Goal: Task Accomplishment & Management: Manage account settings

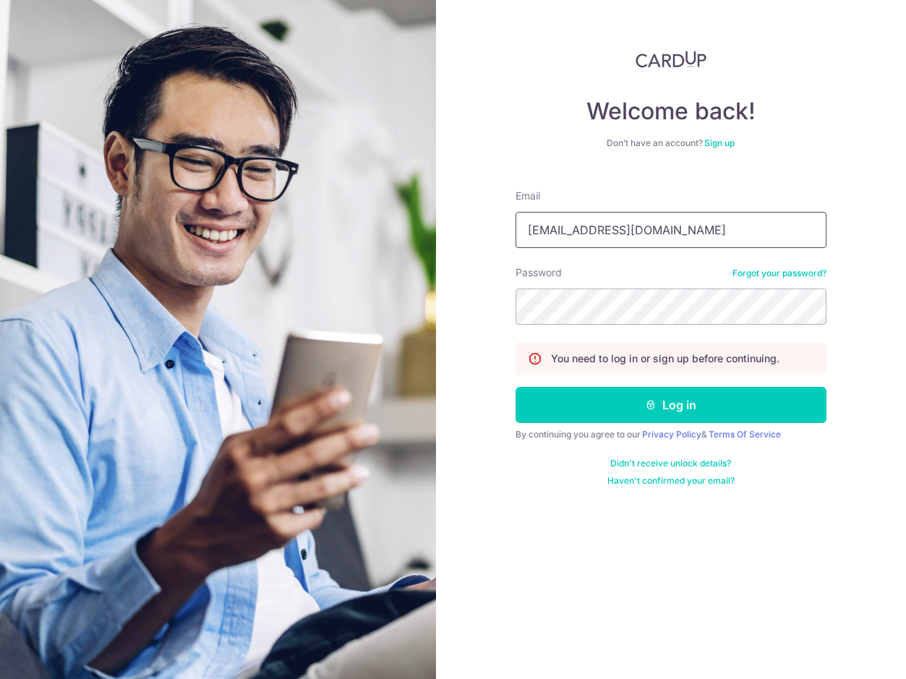
click at [689, 222] on input "projects@mydpssg.com" at bounding box center [671, 230] width 311 height 36
type input "[EMAIL_ADDRESS][DOMAIN_NAME]"
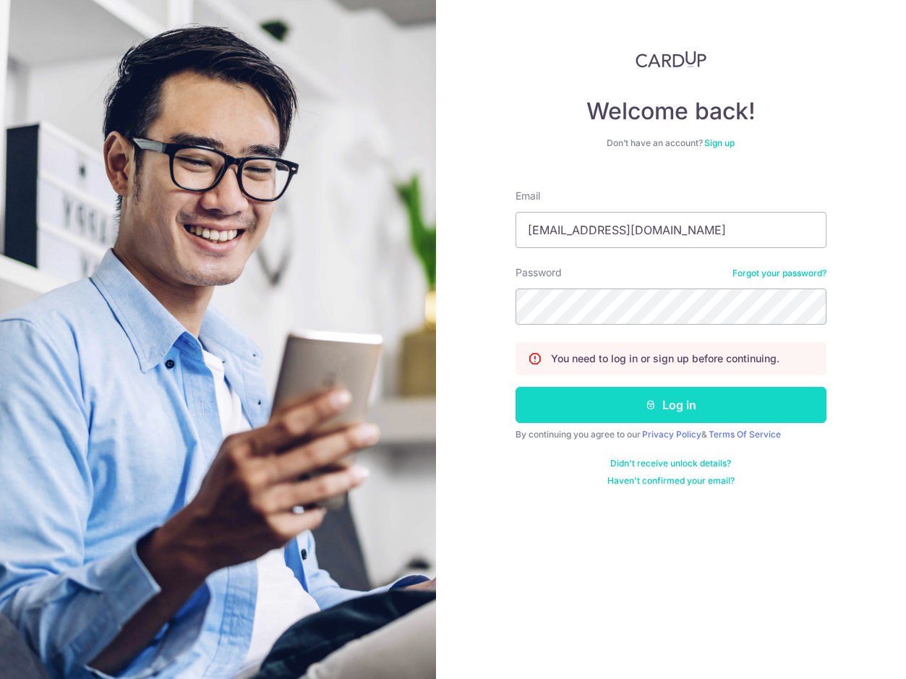
click at [678, 400] on button "Log in" at bounding box center [671, 405] width 311 height 36
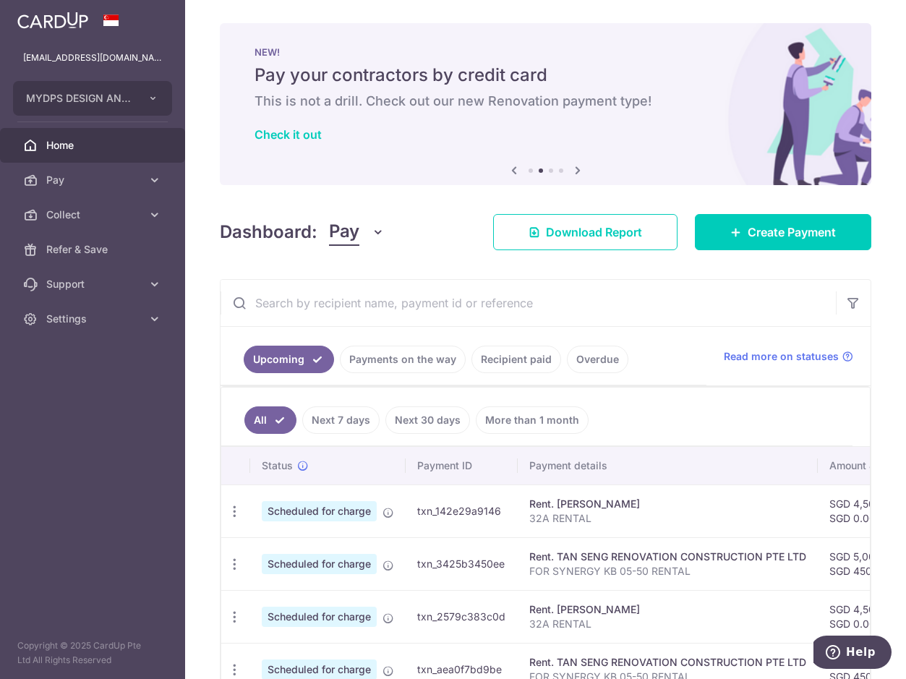
click at [80, 148] on span "Home" at bounding box center [93, 145] width 95 height 14
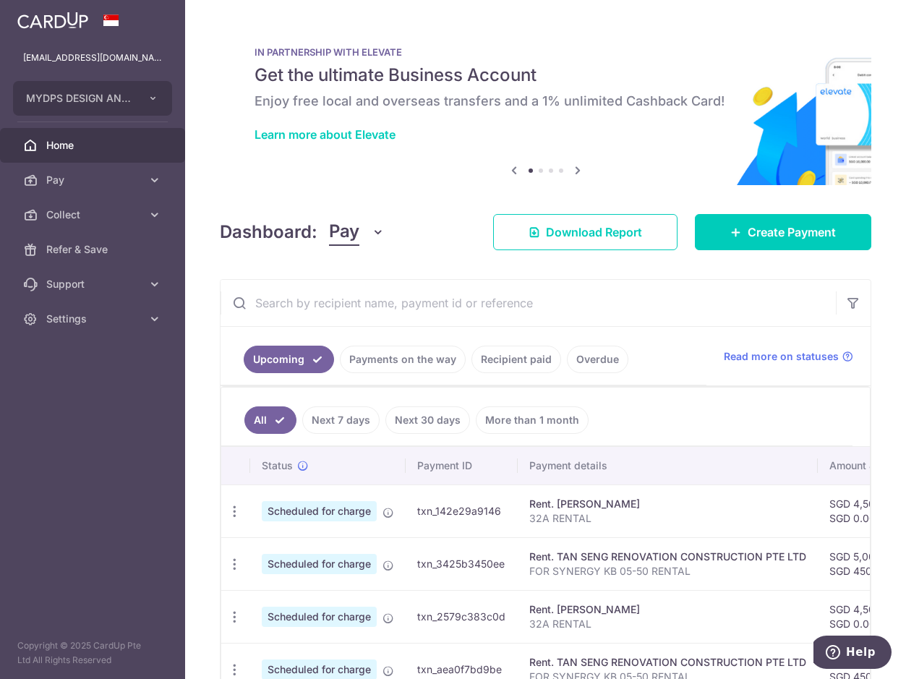
click at [574, 169] on icon at bounding box center [577, 170] width 17 height 18
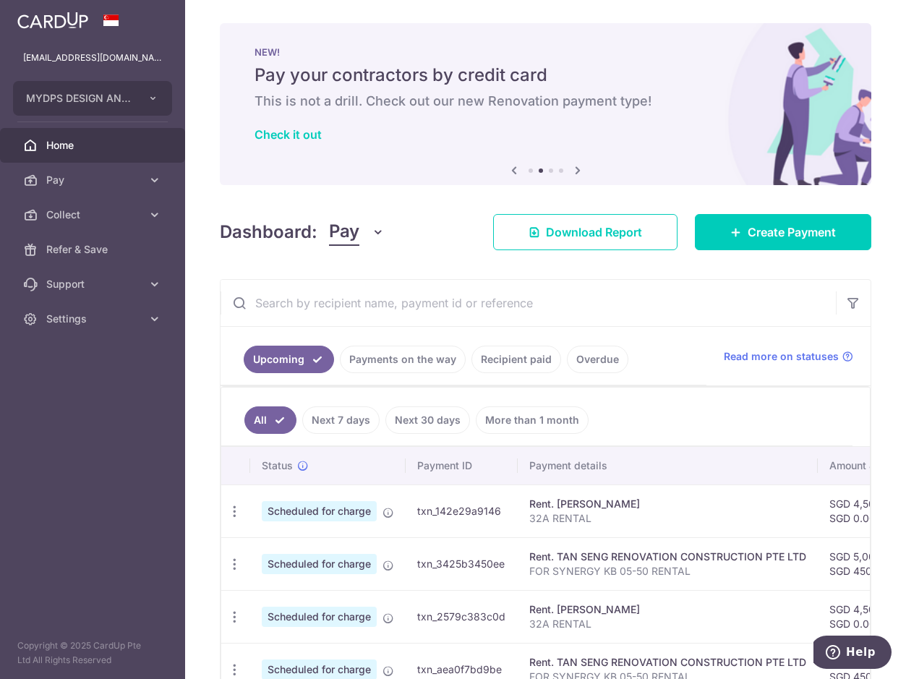
click at [574, 169] on icon at bounding box center [577, 170] width 17 height 18
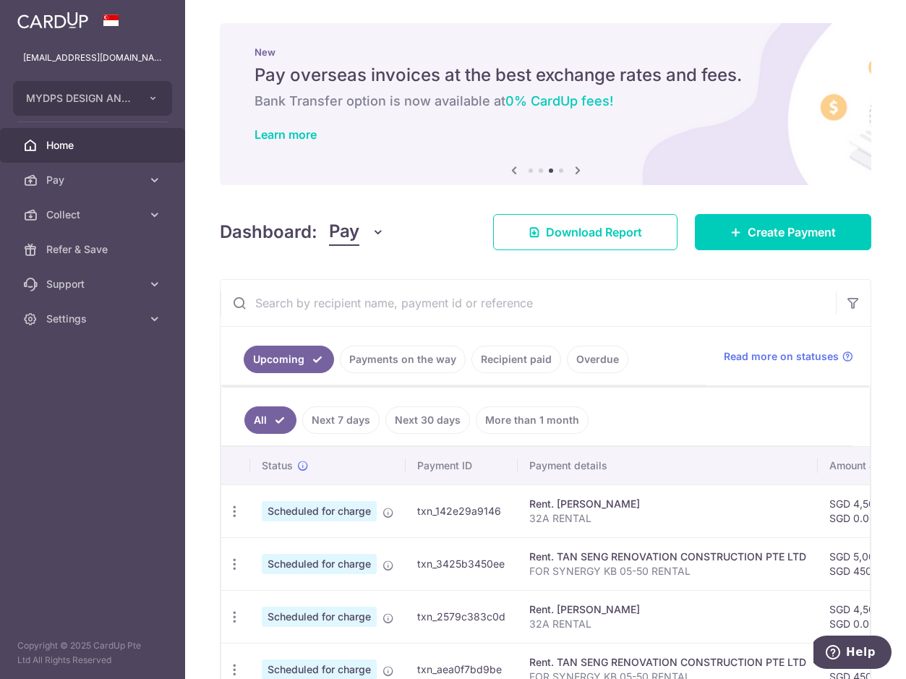
click at [574, 169] on icon at bounding box center [577, 170] width 17 height 18
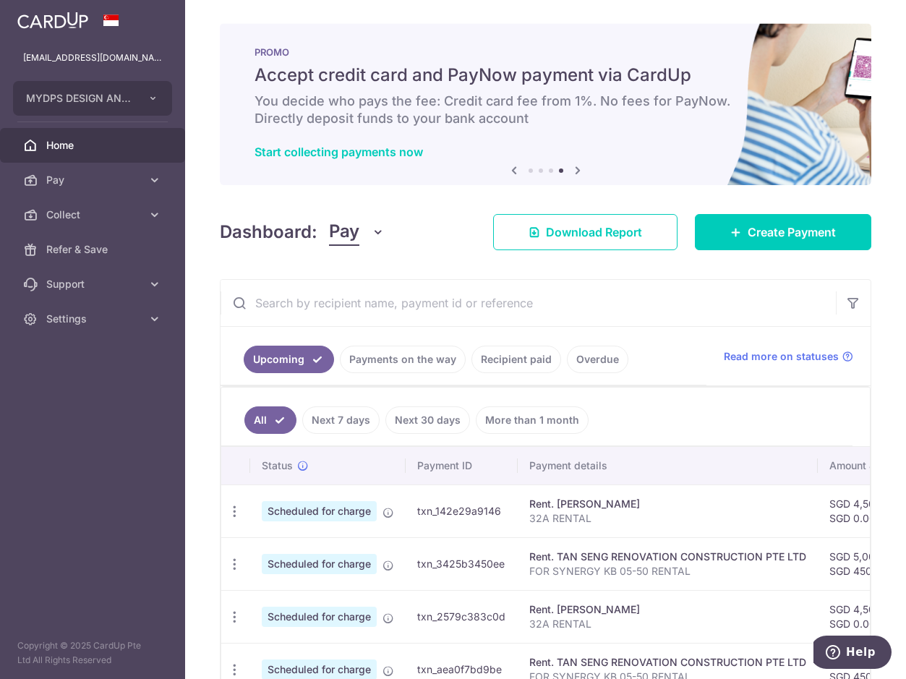
click at [574, 169] on icon at bounding box center [577, 170] width 17 height 18
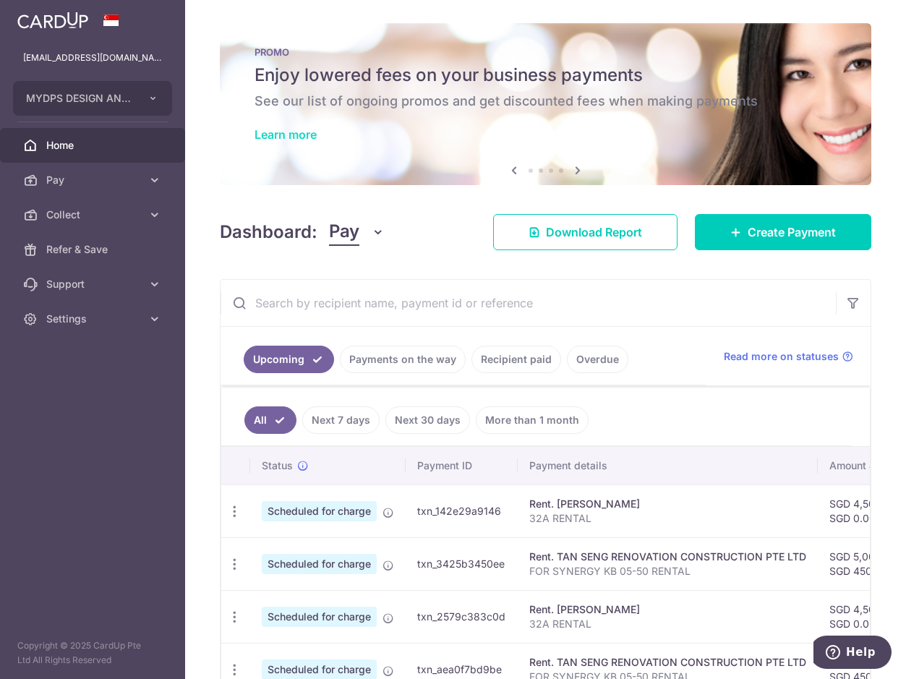
click at [289, 132] on link "Learn more" at bounding box center [286, 134] width 62 height 14
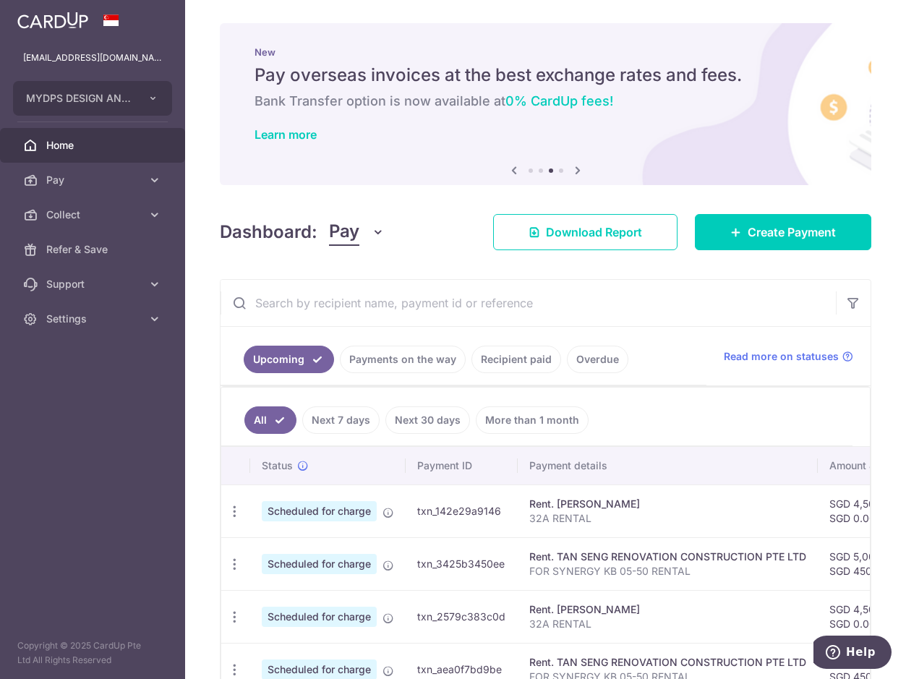
click at [558, 174] on div "Previous Next" at bounding box center [546, 170] width 81 height 17
click at [559, 169] on li at bounding box center [561, 171] width 4 height 4
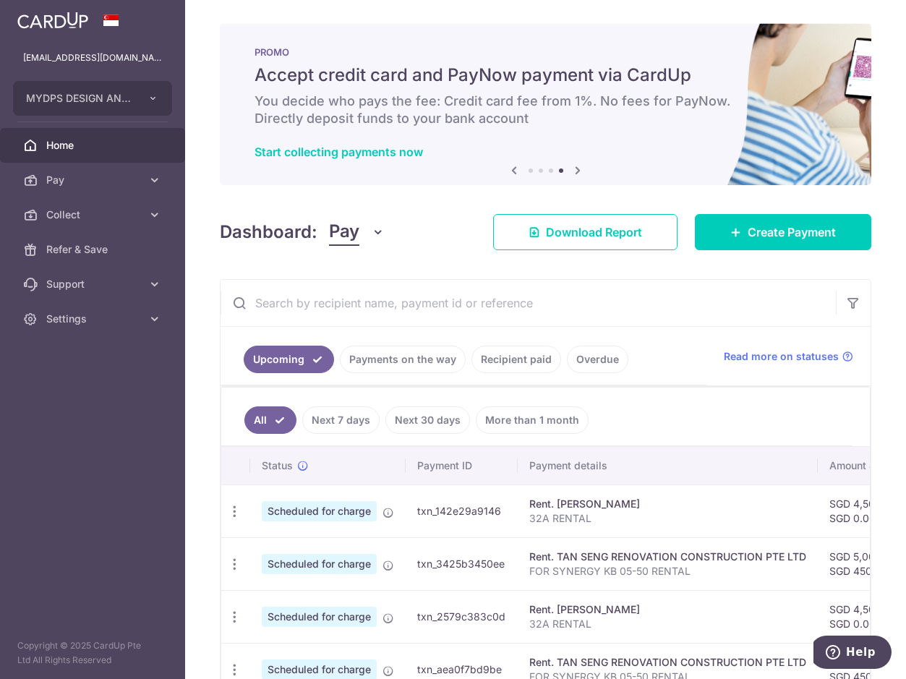
click at [529, 170] on li at bounding box center [531, 171] width 4 height 4
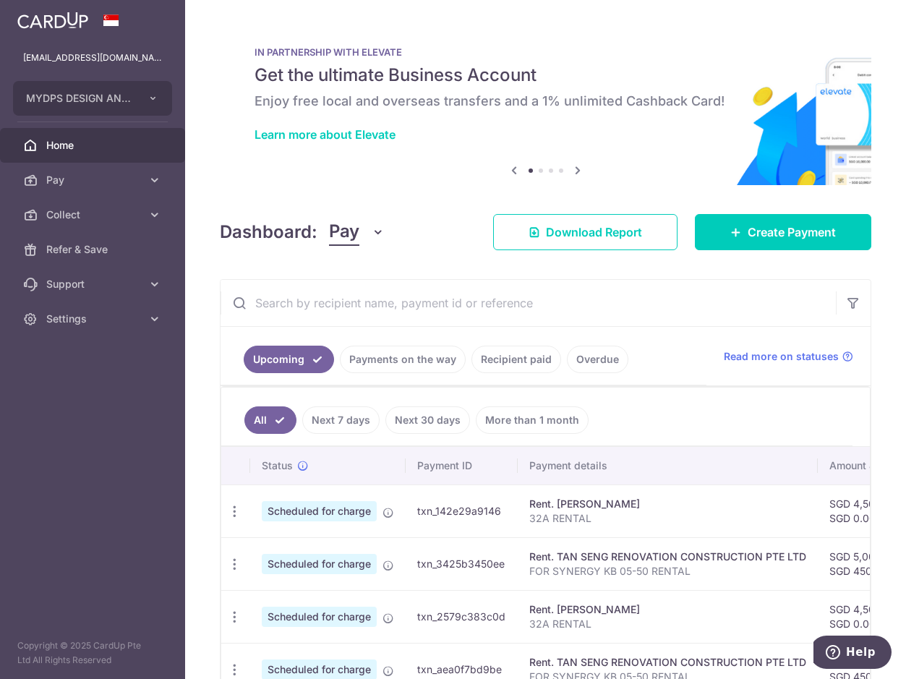
click at [453, 220] on div "Dashboard: Pay Pay Collect Download Report Create Payment" at bounding box center [546, 229] width 652 height 42
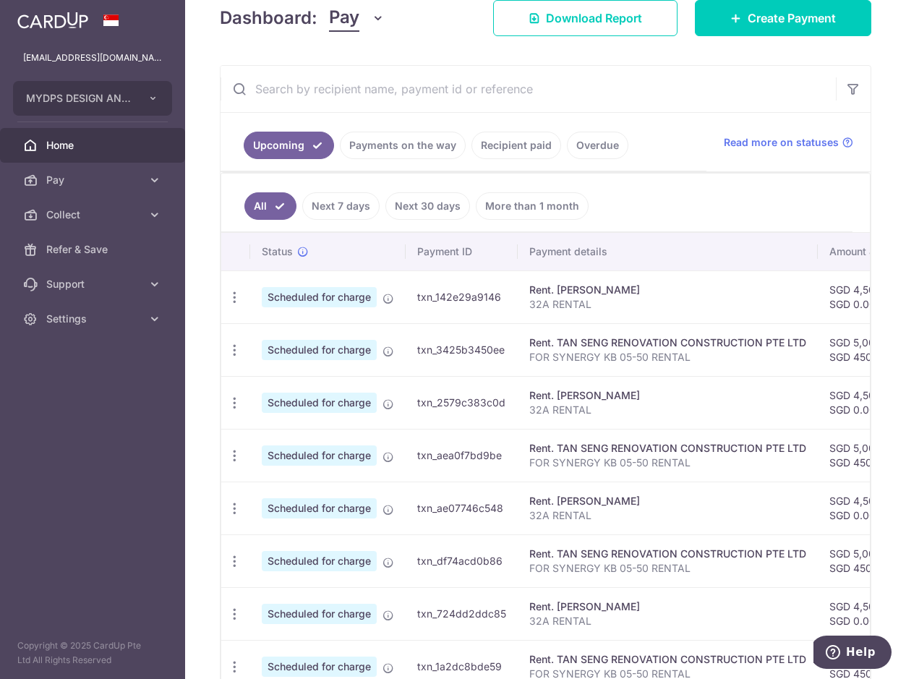
scroll to position [216, 0]
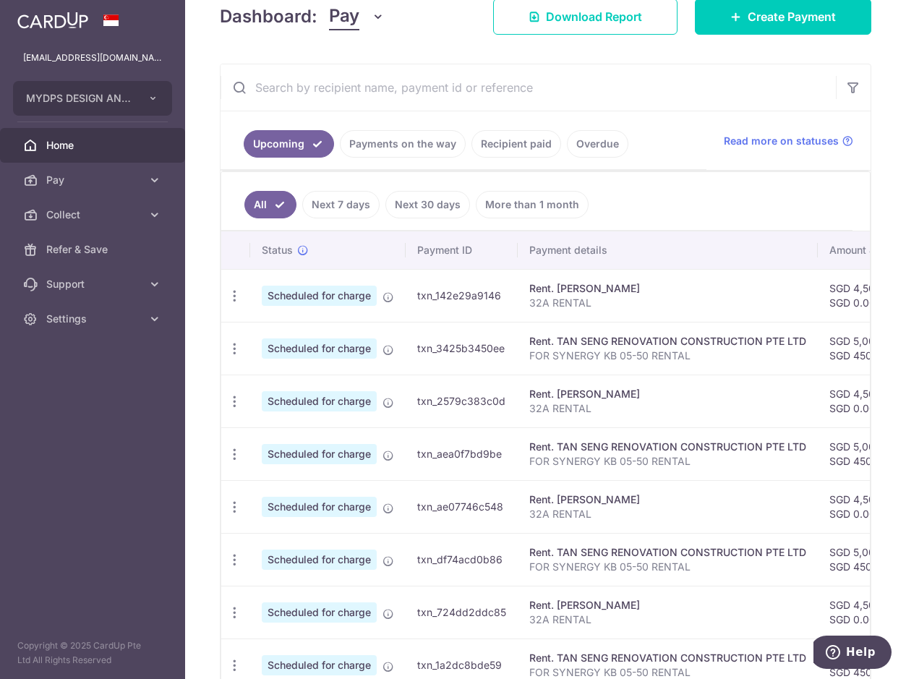
click at [365, 210] on link "Next 7 days" at bounding box center [340, 204] width 77 height 27
